Goal: Task Accomplishment & Management: Use online tool/utility

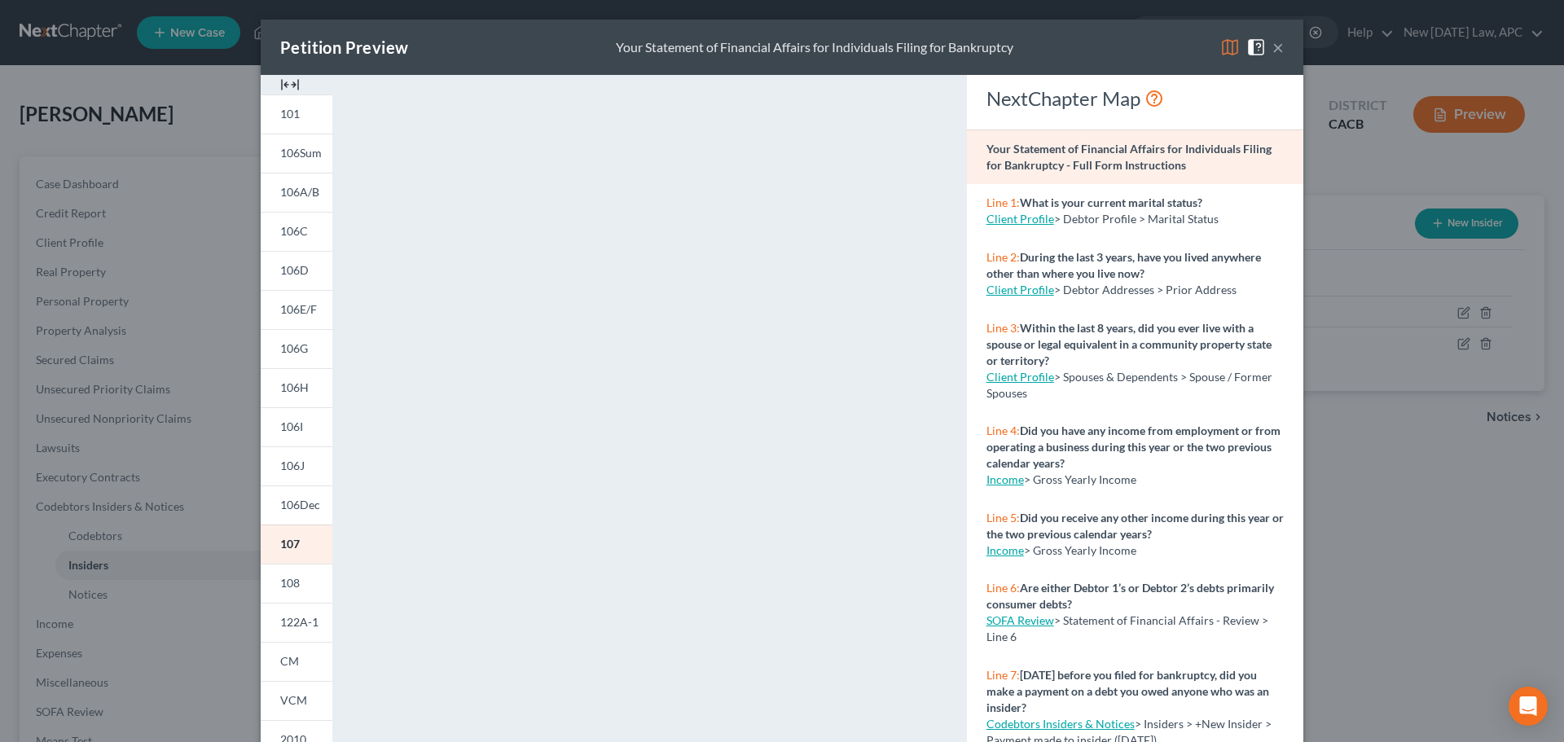
click at [1272, 47] on button "×" at bounding box center [1277, 47] width 11 height 20
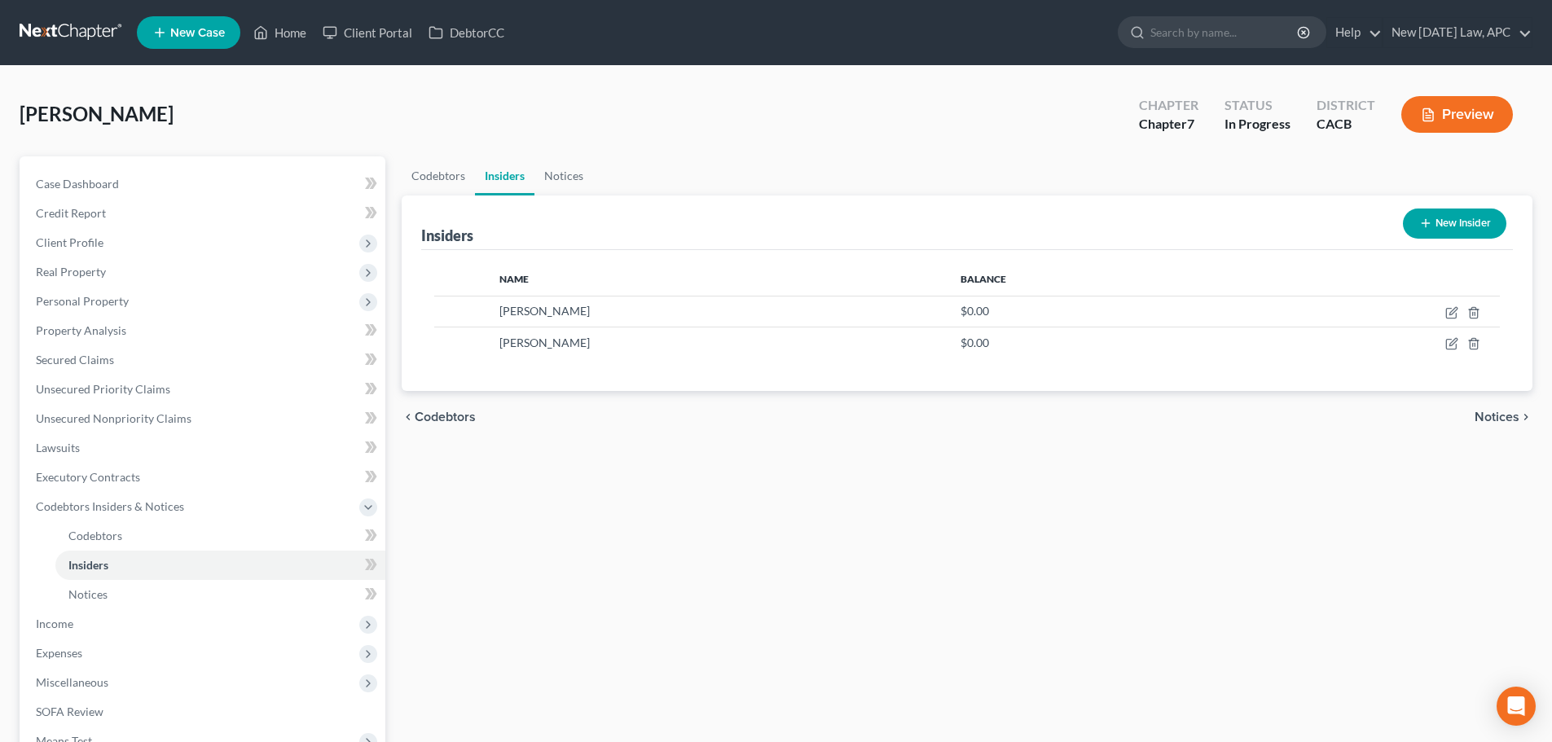
click at [64, 38] on link at bounding box center [72, 32] width 104 height 29
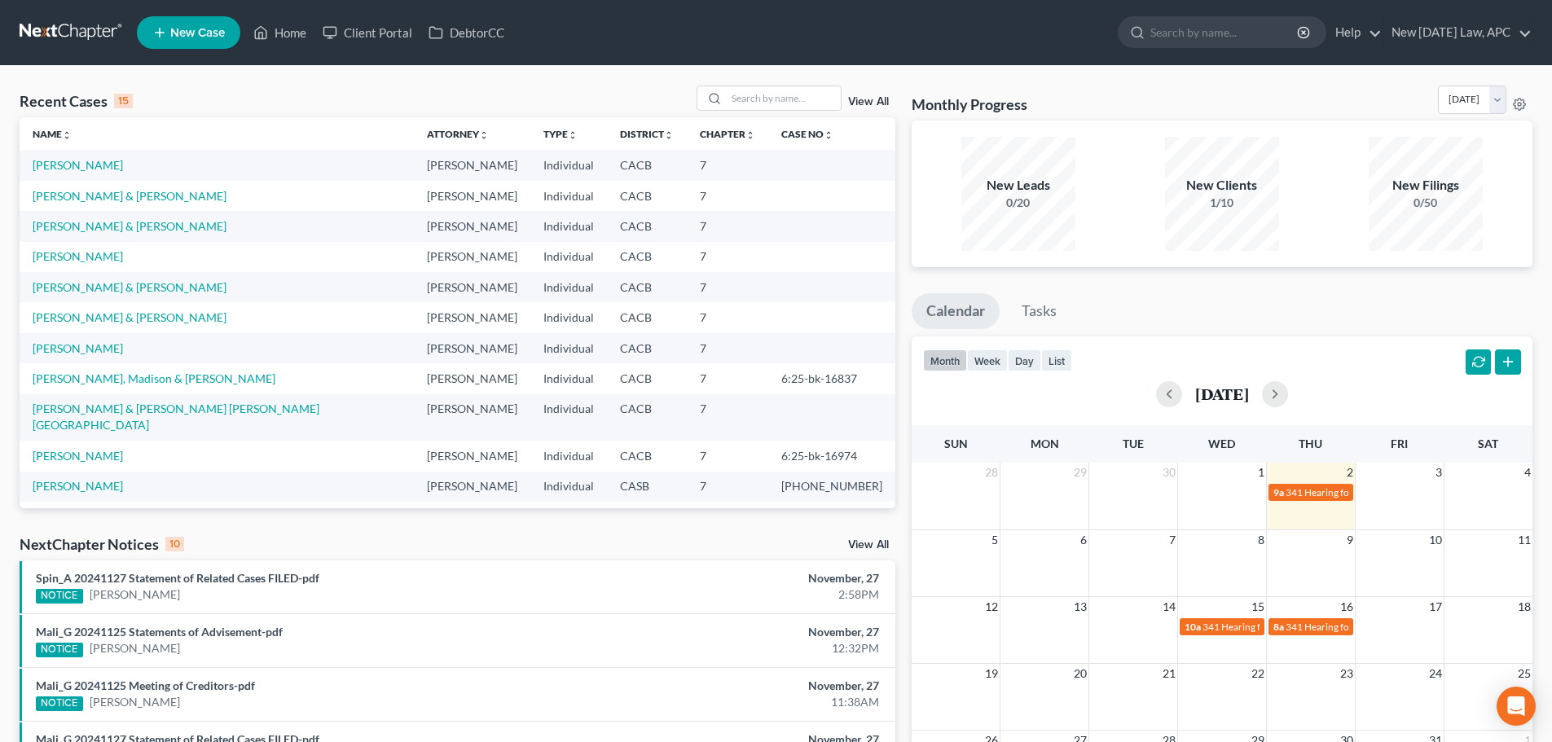
scroll to position [112, 0]
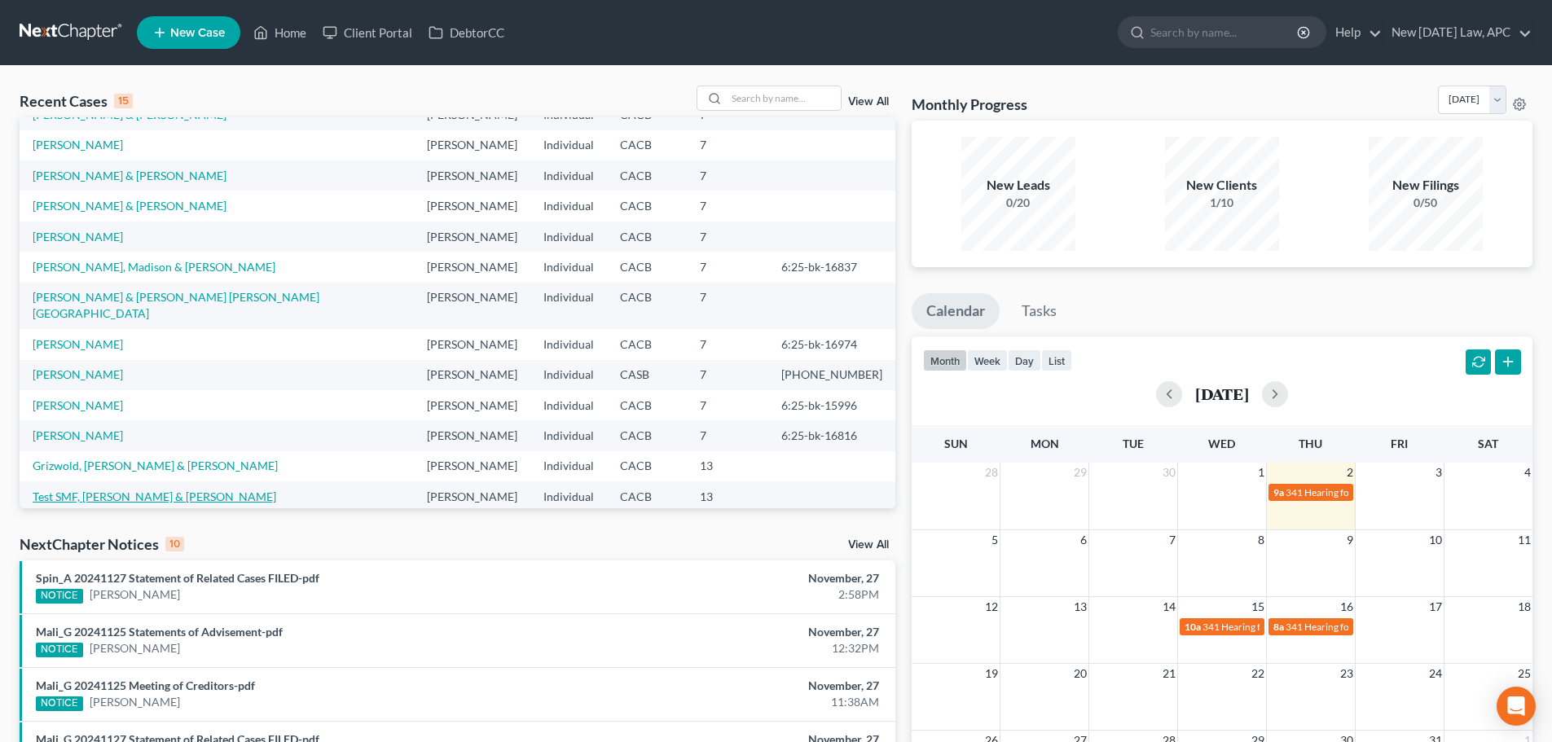
click at [98, 490] on link "Test SMF, John & Jane" at bounding box center [155, 497] width 244 height 14
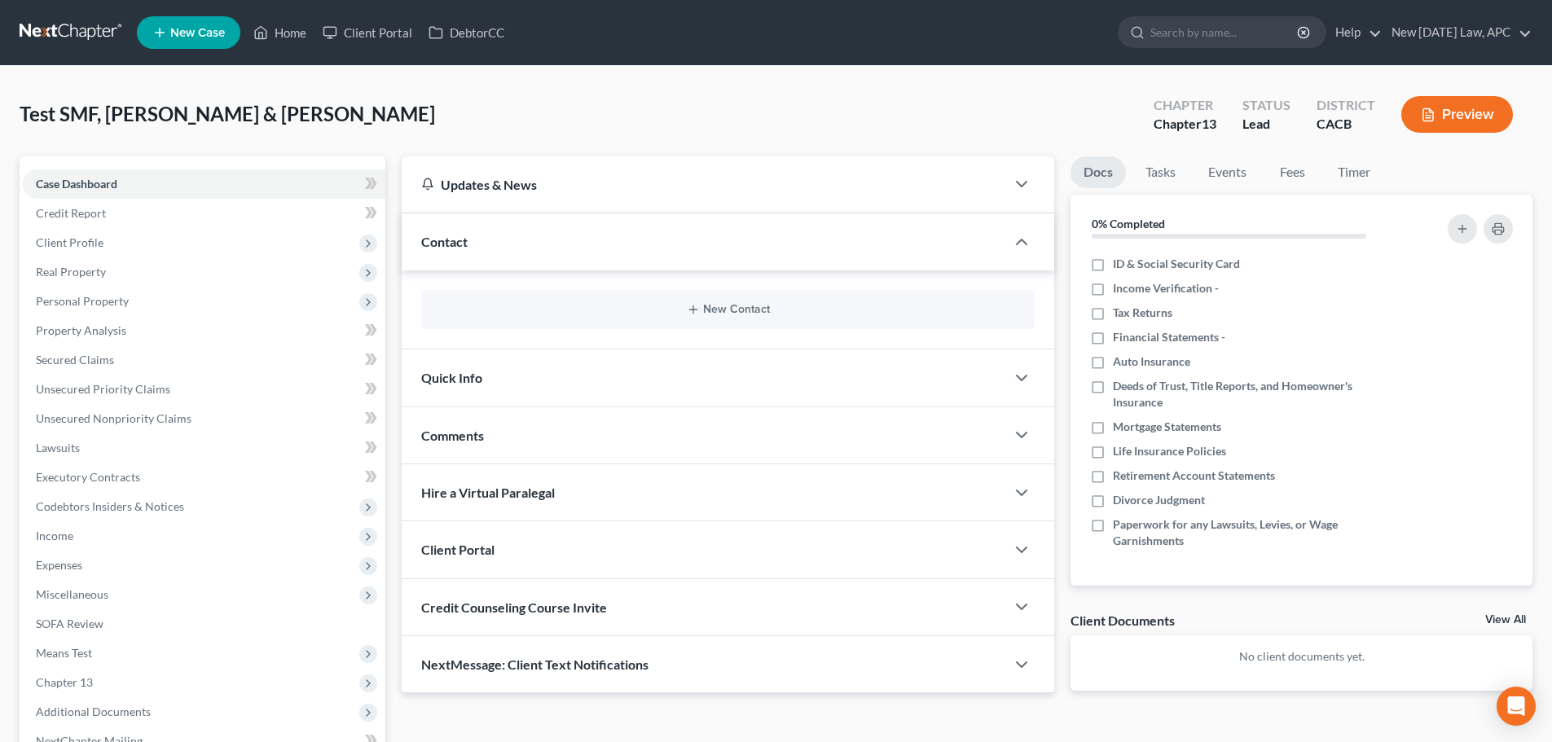
click at [1408, 127] on button "Preview" at bounding box center [1457, 114] width 112 height 37
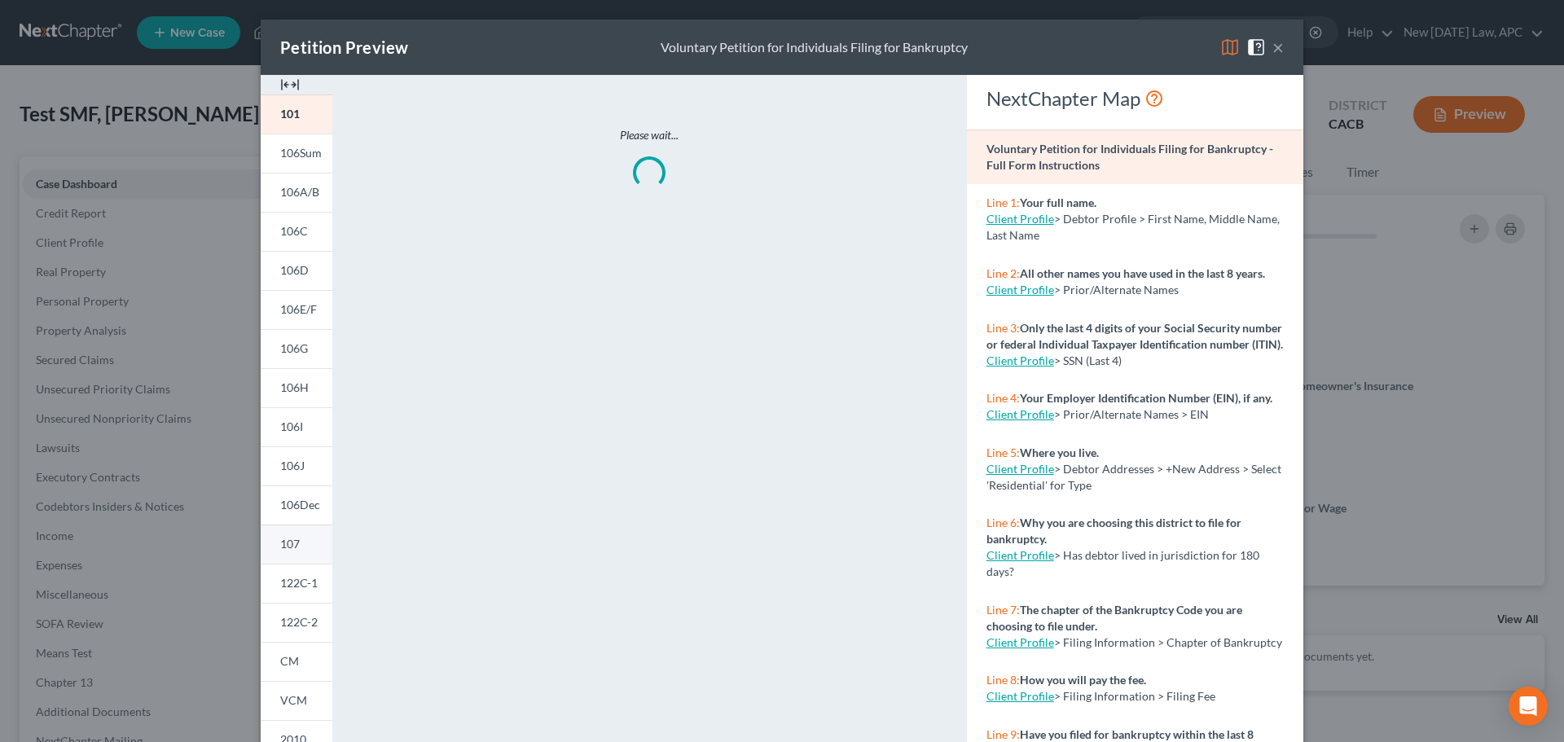
click at [292, 536] on link "107" at bounding box center [297, 544] width 72 height 39
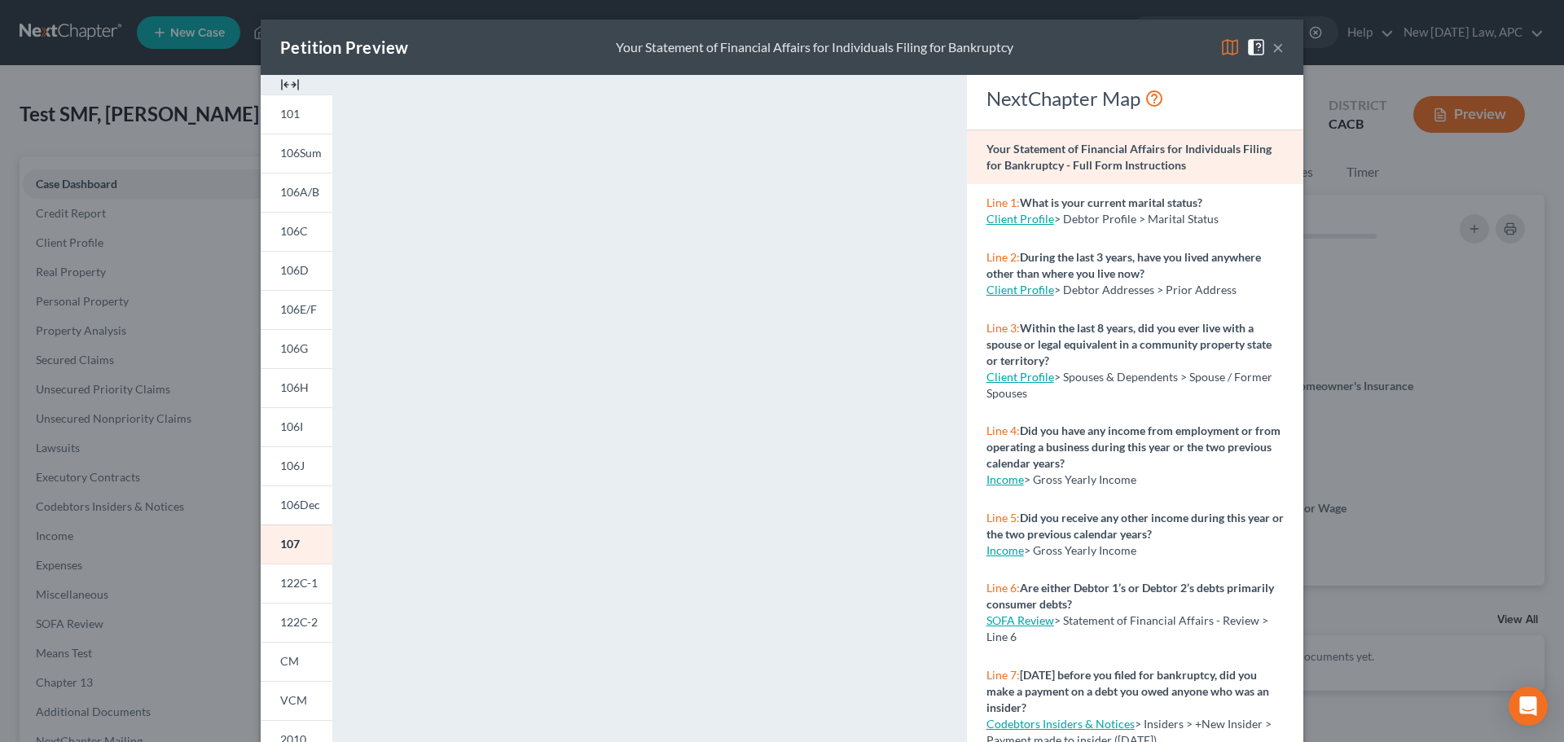
click at [1275, 47] on button "×" at bounding box center [1277, 47] width 11 height 20
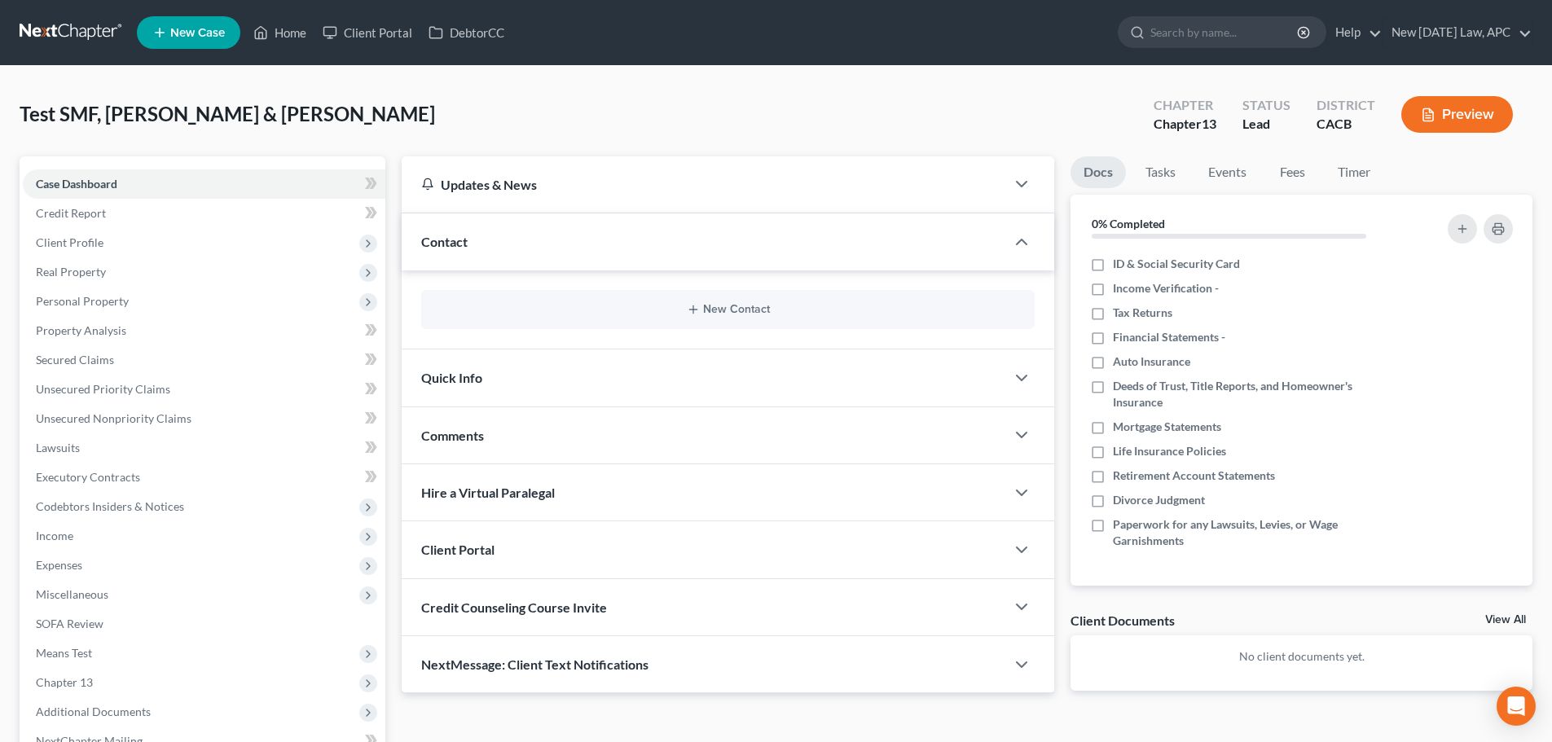
click at [60, 33] on link at bounding box center [72, 32] width 104 height 29
